Goal: Navigation & Orientation: Find specific page/section

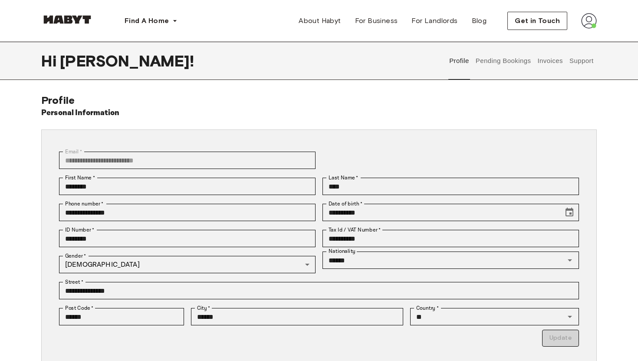
click at [482, 65] on button "Pending Bookings" at bounding box center [503, 61] width 58 height 38
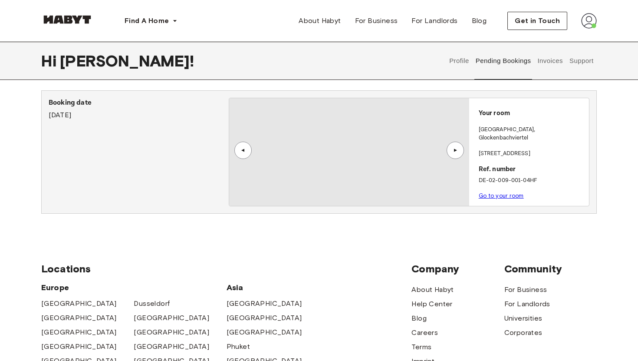
scroll to position [159, 0]
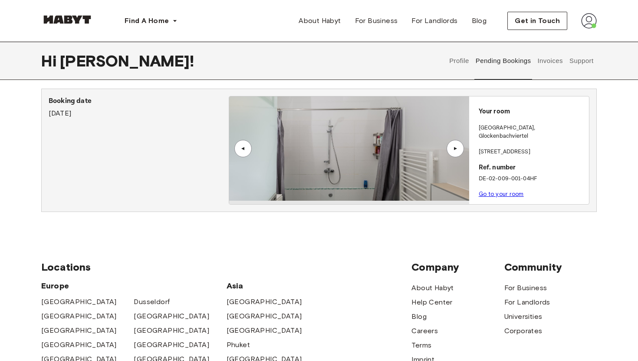
click at [488, 177] on div "Your room [GEOGRAPHIC_DATA] , [STREET_ADDRESS]. number DE-02-009-001-04HF Go to…" at bounding box center [529, 150] width 120 height 108
click at [489, 191] on div "Your room [GEOGRAPHIC_DATA] , [STREET_ADDRESS]. number DE-02-009-001-04HF Go to…" at bounding box center [529, 150] width 120 height 108
click at [488, 191] on link "Go to your room" at bounding box center [501, 194] width 45 height 7
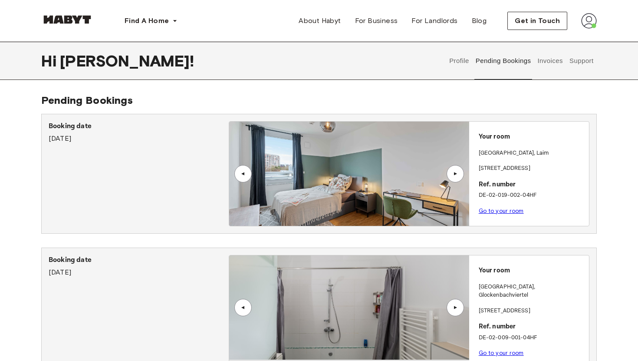
click at [541, 67] on button "Invoices" at bounding box center [549, 61] width 27 height 38
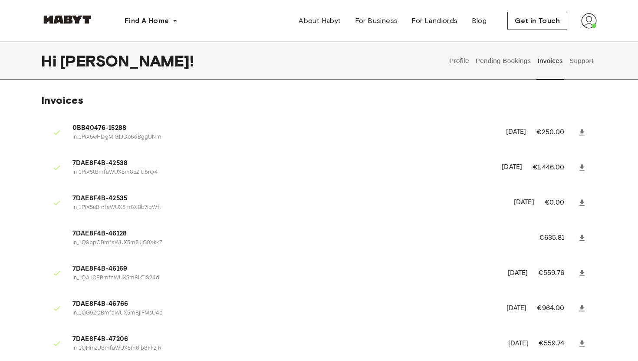
click at [576, 62] on button "Support" at bounding box center [581, 61] width 26 height 38
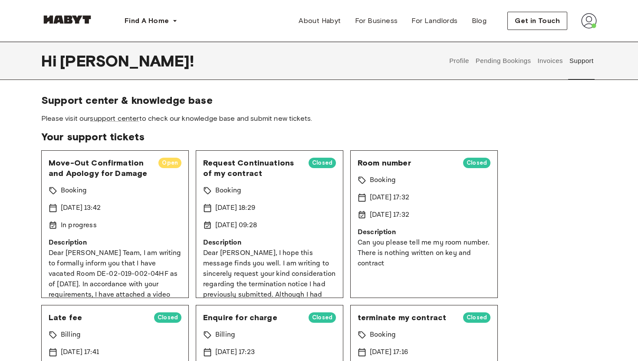
click at [468, 61] on button "Profile" at bounding box center [459, 61] width 22 height 38
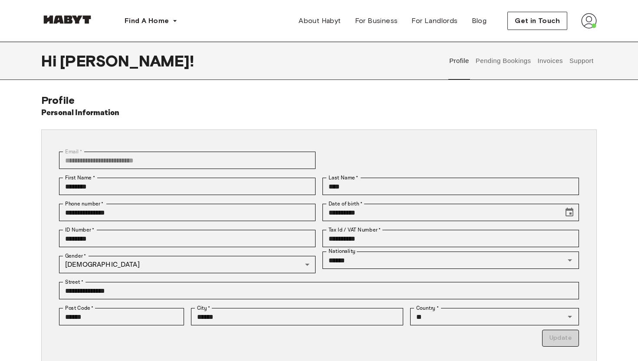
click at [485, 62] on button "Pending Bookings" at bounding box center [503, 61] width 58 height 38
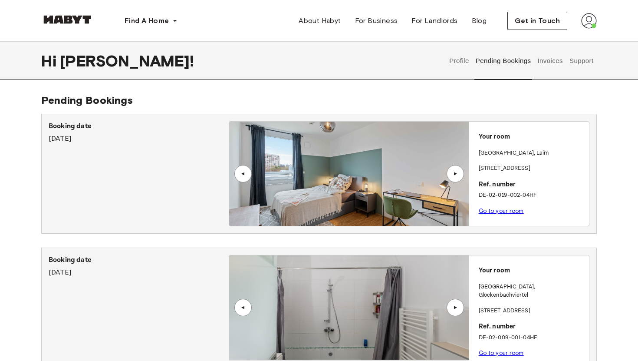
click at [54, 22] on img at bounding box center [67, 19] width 52 height 9
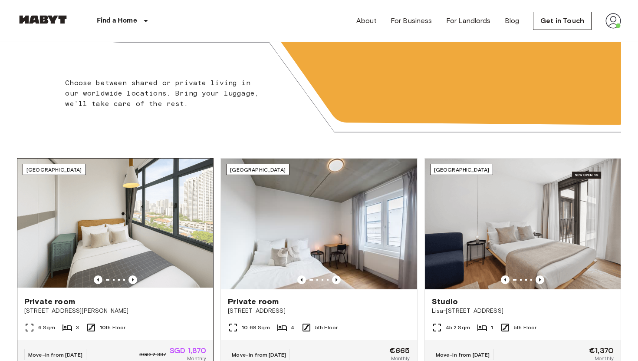
scroll to position [201, 0]
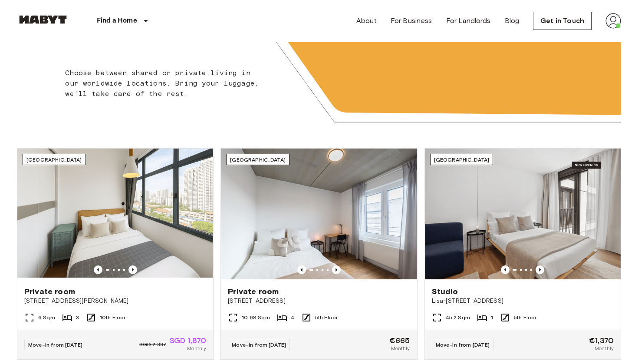
click at [611, 15] on img at bounding box center [613, 21] width 16 height 16
click at [581, 37] on li "Profile" at bounding box center [587, 37] width 87 height 16
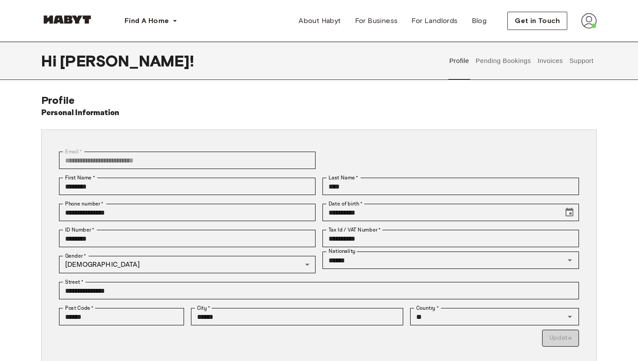
click at [487, 68] on button "Pending Bookings" at bounding box center [503, 61] width 58 height 38
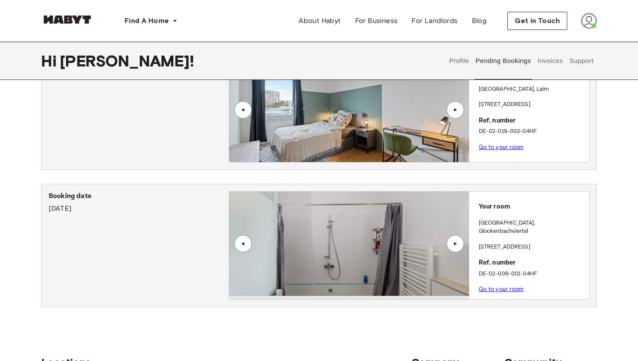
scroll to position [69, 0]
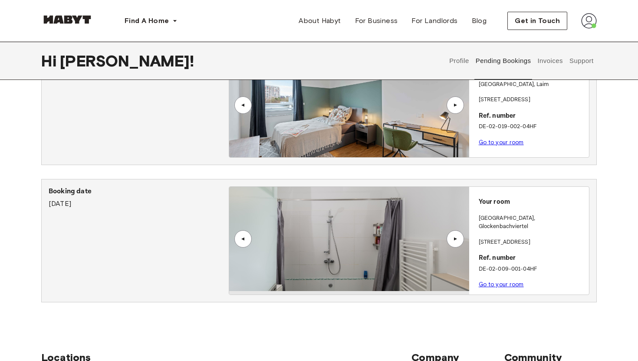
click at [511, 242] on div "Your room MUNICH , Glockenbachviertel Fraunhoferstraße 10 Ref. number DE-02-009…" at bounding box center [529, 241] width 120 height 108
click at [505, 253] on p "Ref. number" at bounding box center [532, 258] width 107 height 10
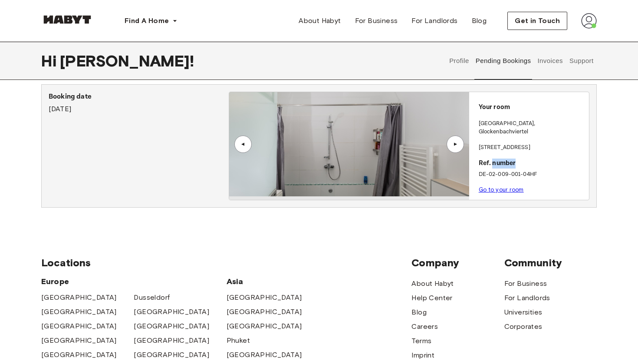
scroll to position [178, 0]
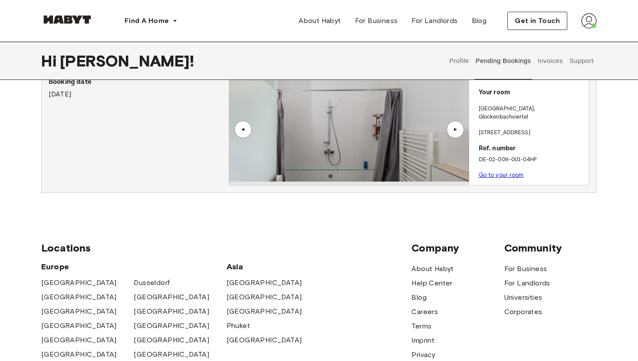
click at [505, 247] on span "Community" at bounding box center [550, 247] width 92 height 13
click at [485, 173] on div "Your room MUNICH , Glockenbachviertel Fraunhoferstraße 10 Ref. number DE-02-009…" at bounding box center [529, 131] width 120 height 108
click at [485, 171] on div "Your room MUNICH , Glockenbachviertel Fraunhoferstraße 10 Ref. number DE-02-009…" at bounding box center [529, 131] width 120 height 108
click at [484, 171] on link "Go to your room" at bounding box center [501, 174] width 45 height 7
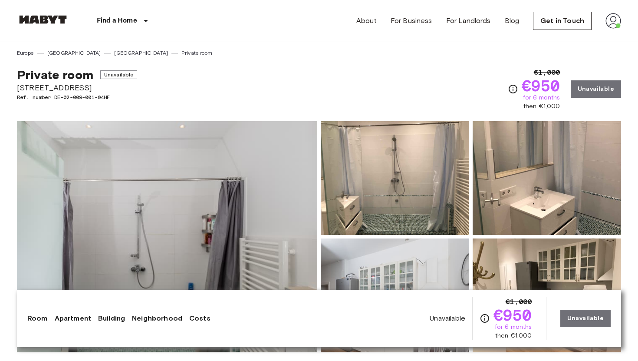
click at [576, 317] on div "Unavailable €1,000 €950 for 6 months then €1,000 Unavailable" at bounding box center [520, 317] width 181 height 43
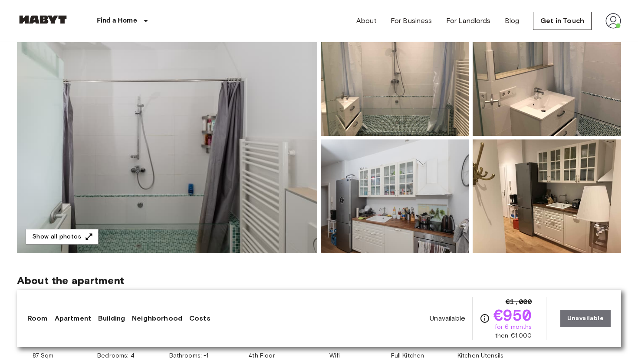
scroll to position [103, 0]
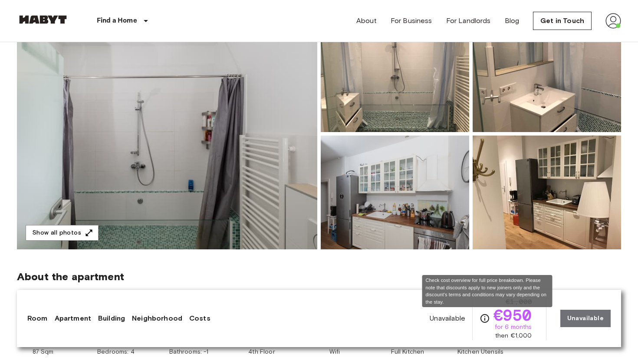
click at [489, 319] on icon "Check cost overview for full price breakdown. Please note that discounts apply …" at bounding box center [485, 318] width 10 height 10
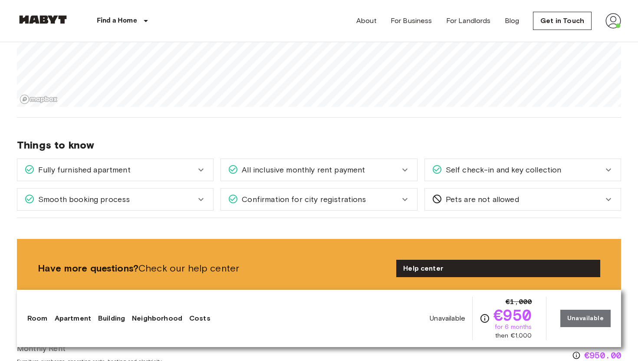
scroll to position [0, 0]
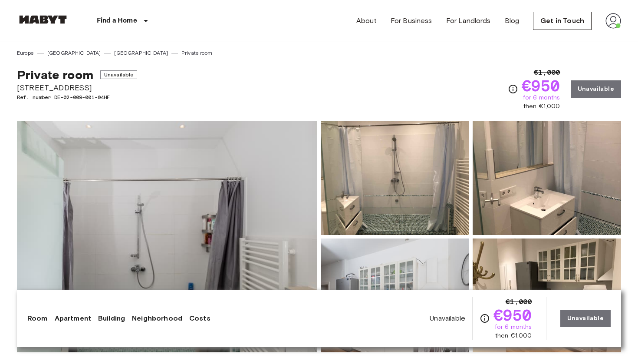
click at [620, 18] on img at bounding box center [613, 21] width 16 height 16
click at [546, 23] on div at bounding box center [319, 180] width 638 height 361
click at [550, 19] on link "Get in Touch" at bounding box center [562, 21] width 59 height 18
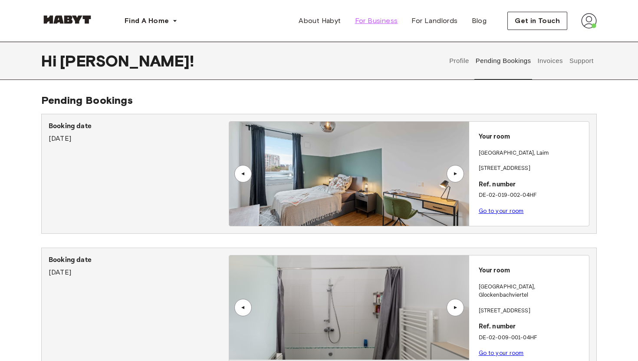
click at [376, 19] on span "For Business" at bounding box center [376, 21] width 43 height 10
click at [65, 15] on img at bounding box center [67, 19] width 52 height 9
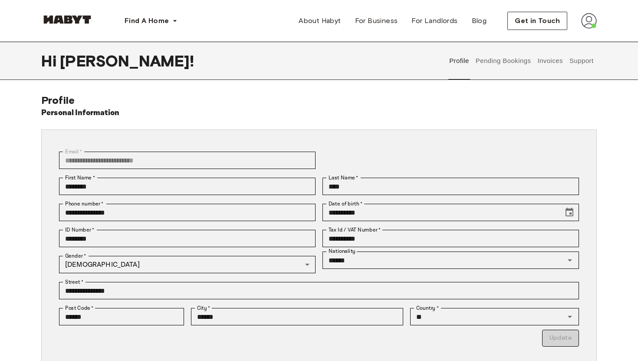
click at [496, 59] on button "Pending Bookings" at bounding box center [503, 61] width 58 height 38
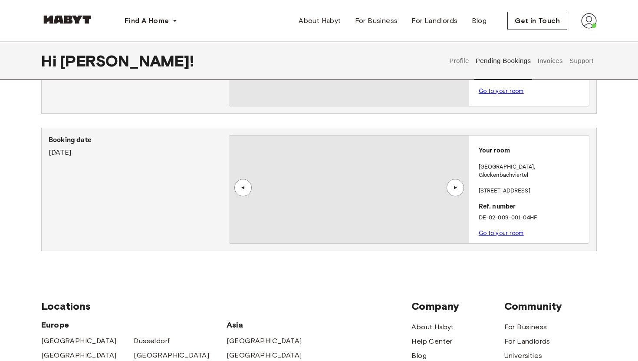
scroll to position [121, 0]
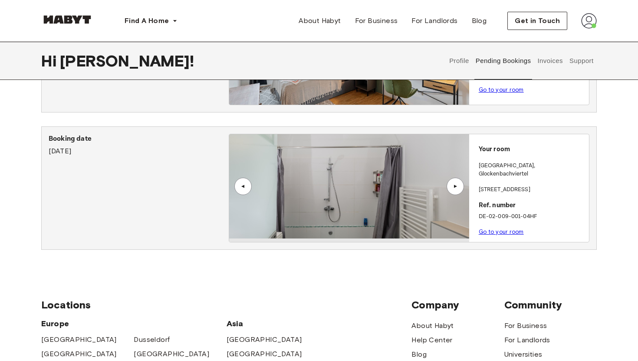
click at [492, 228] on link "Go to your room" at bounding box center [501, 231] width 45 height 7
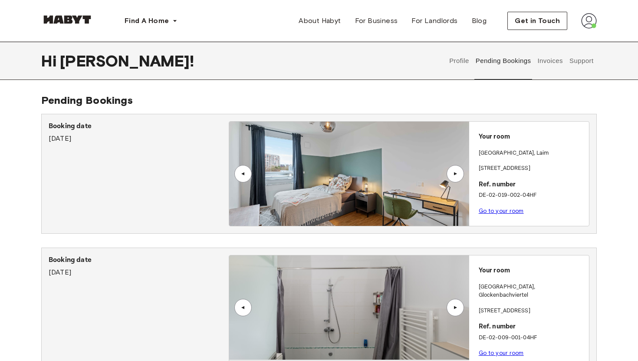
click at [556, 62] on button "Invoices" at bounding box center [549, 61] width 27 height 38
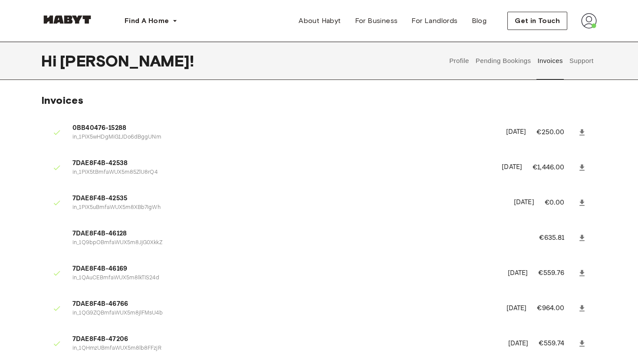
click at [577, 63] on button "Support" at bounding box center [581, 61] width 26 height 38
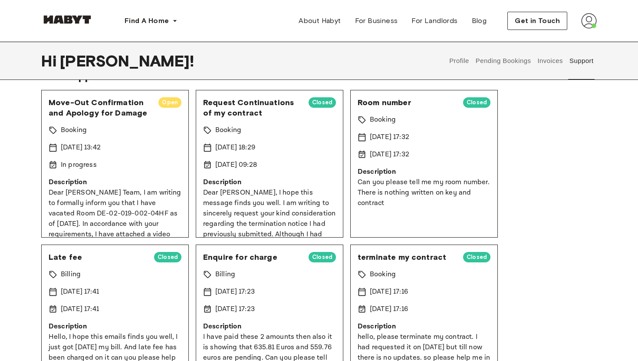
scroll to position [67, 0]
